Goal: Task Accomplishment & Management: Manage account settings

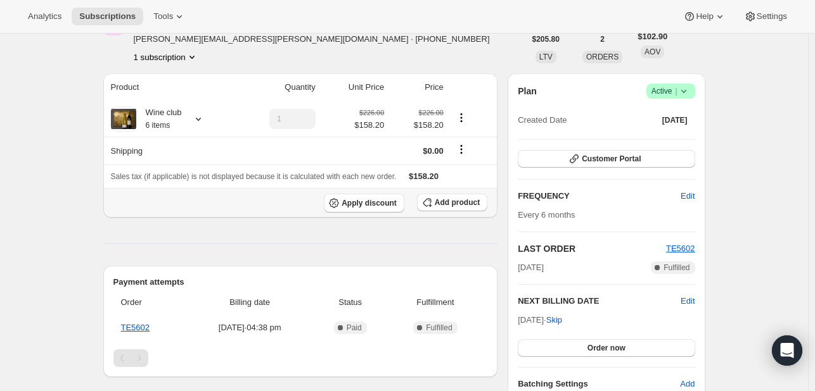
scroll to position [63, 0]
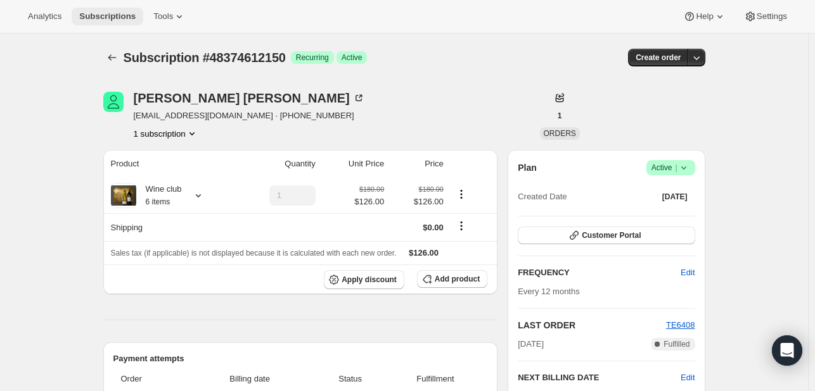
click at [122, 18] on span "Subscriptions" at bounding box center [107, 16] width 56 height 10
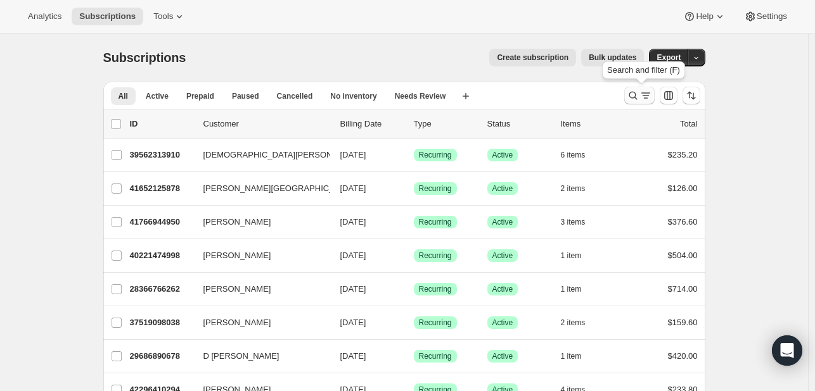
click at [638, 96] on icon "Search and filter results" at bounding box center [632, 95] width 13 height 13
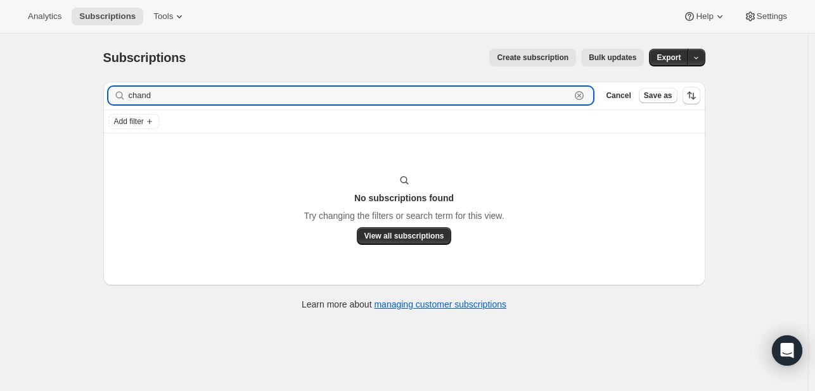
type input "chand"
